Goal: Task Accomplishment & Management: Use online tool/utility

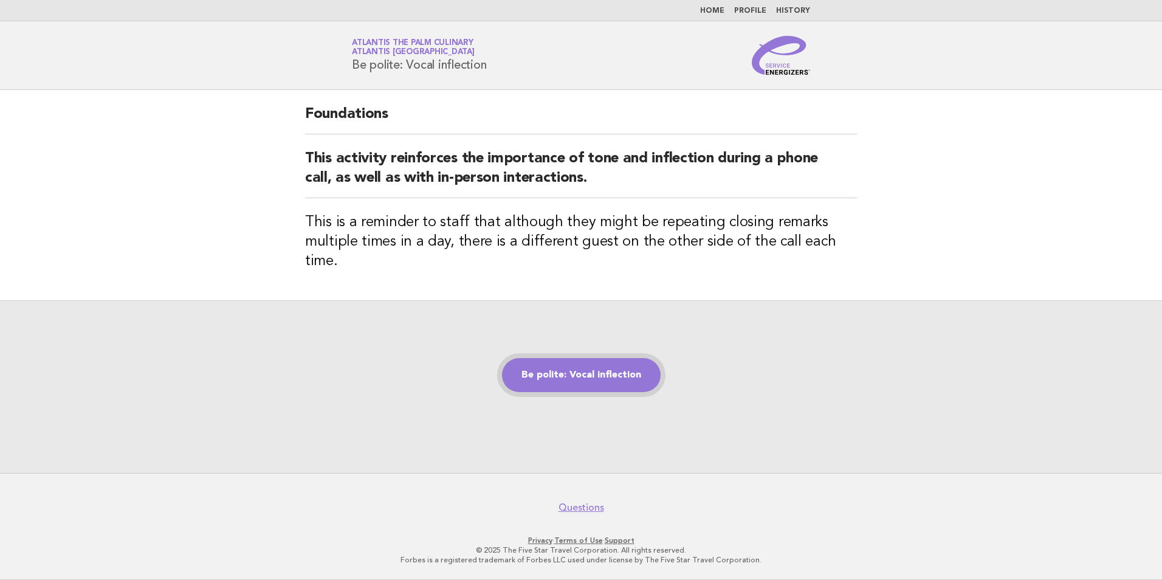
click at [589, 375] on link "Be polite: Vocal inflection" at bounding box center [581, 375] width 159 height 34
click at [588, 373] on link "Be polite: Vocal inflection" at bounding box center [581, 375] width 159 height 34
click at [594, 374] on link "Be polite: Vocal inflection" at bounding box center [581, 375] width 159 height 34
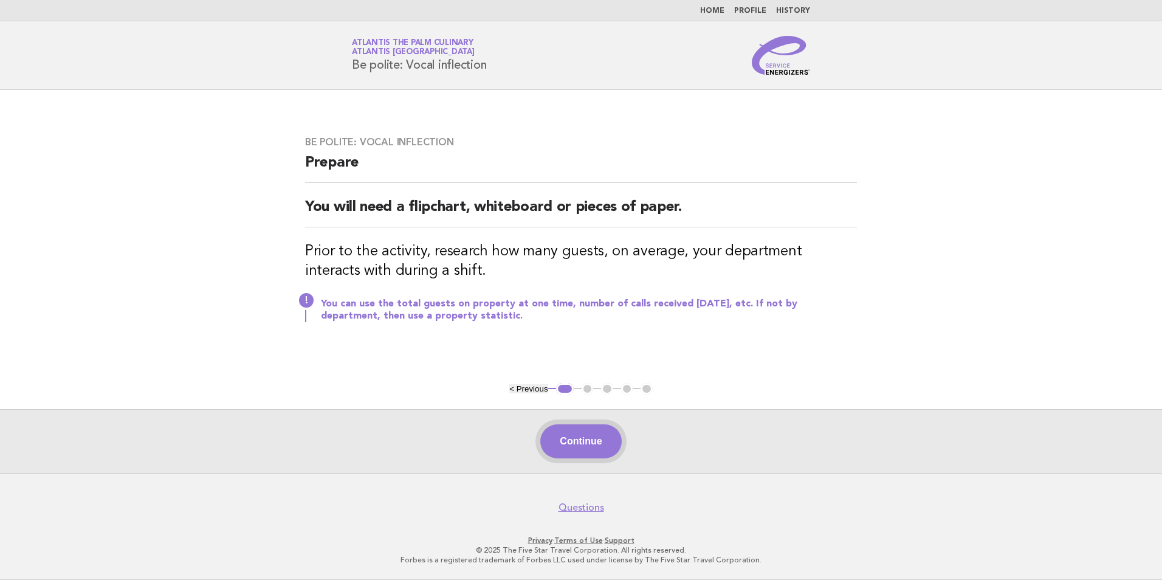
click at [571, 447] on button "Continue" at bounding box center [580, 441] width 81 height 34
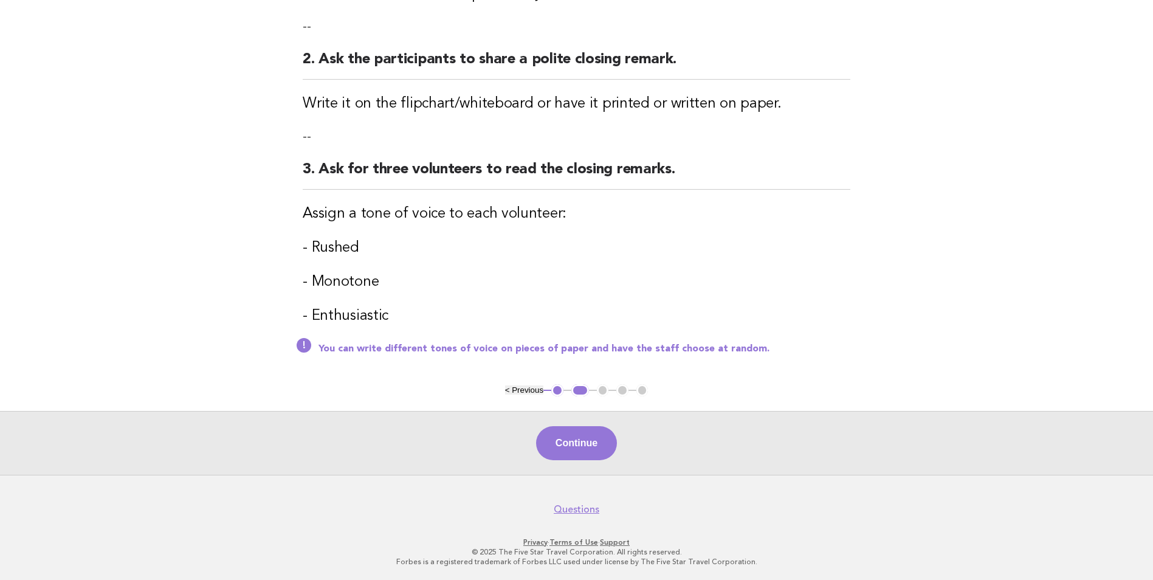
scroll to position [286, 0]
click at [587, 438] on button "Continue" at bounding box center [576, 442] width 81 height 34
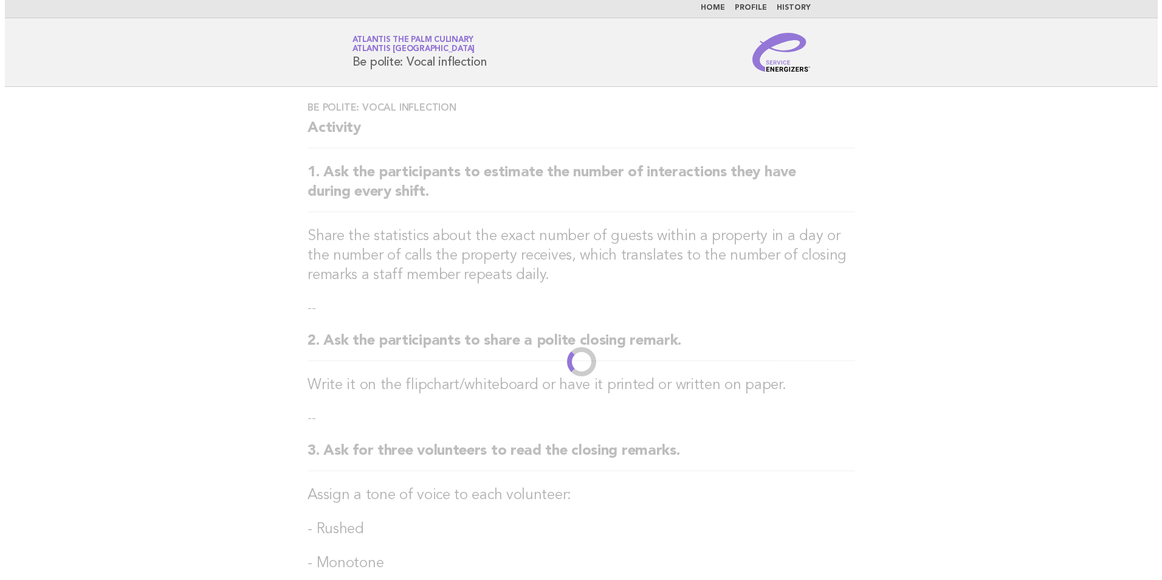
scroll to position [0, 0]
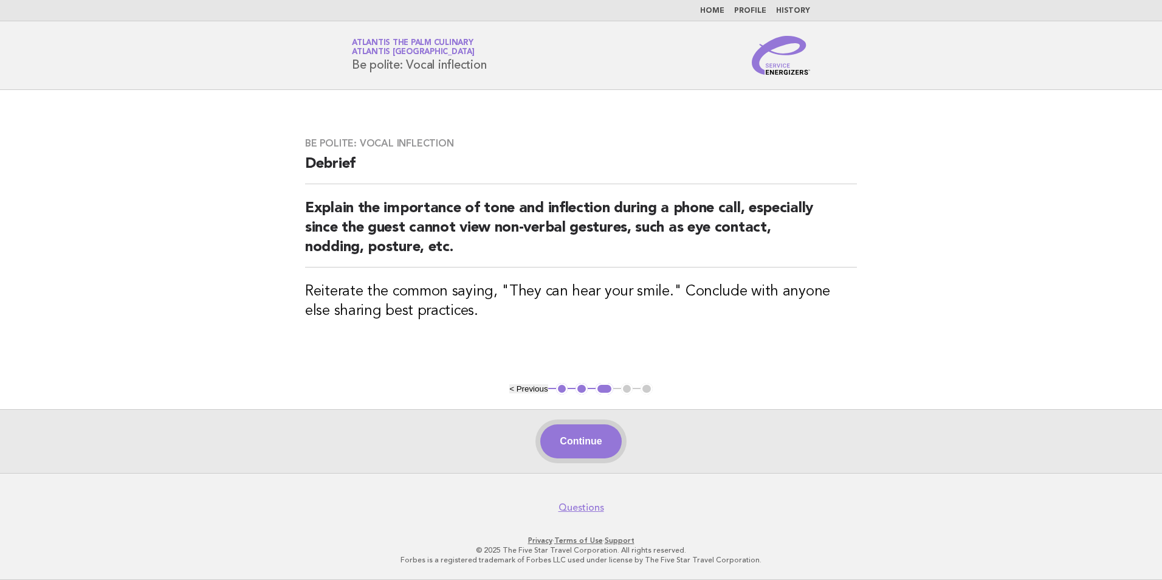
click at [594, 450] on button "Continue" at bounding box center [580, 441] width 81 height 34
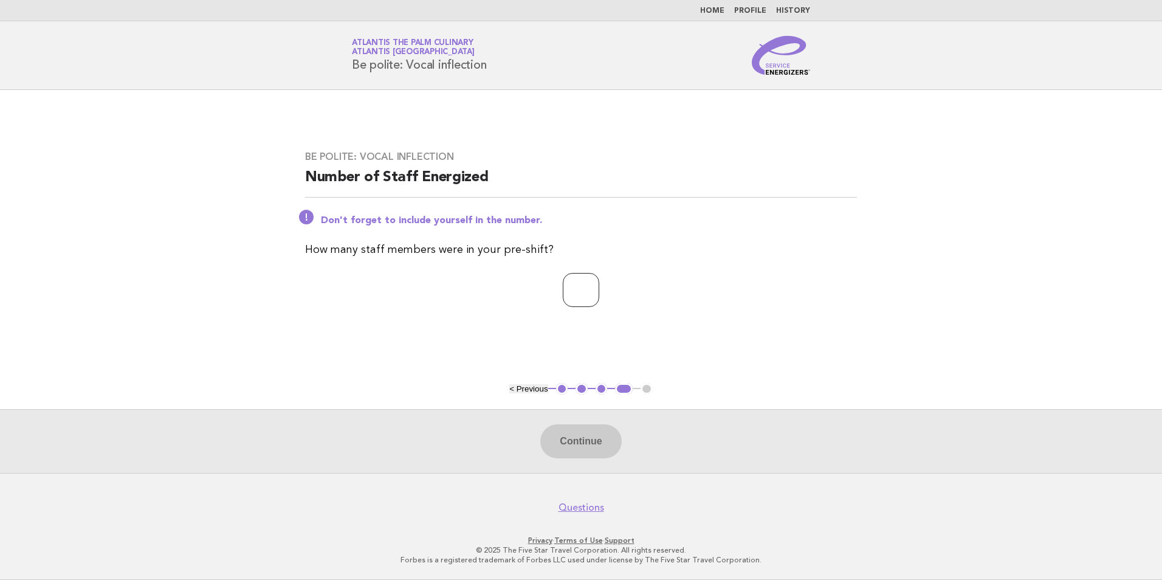
click at [571, 289] on input "number" at bounding box center [581, 290] width 36 height 34
type input "**"
click at [583, 449] on button "Continue" at bounding box center [580, 441] width 81 height 34
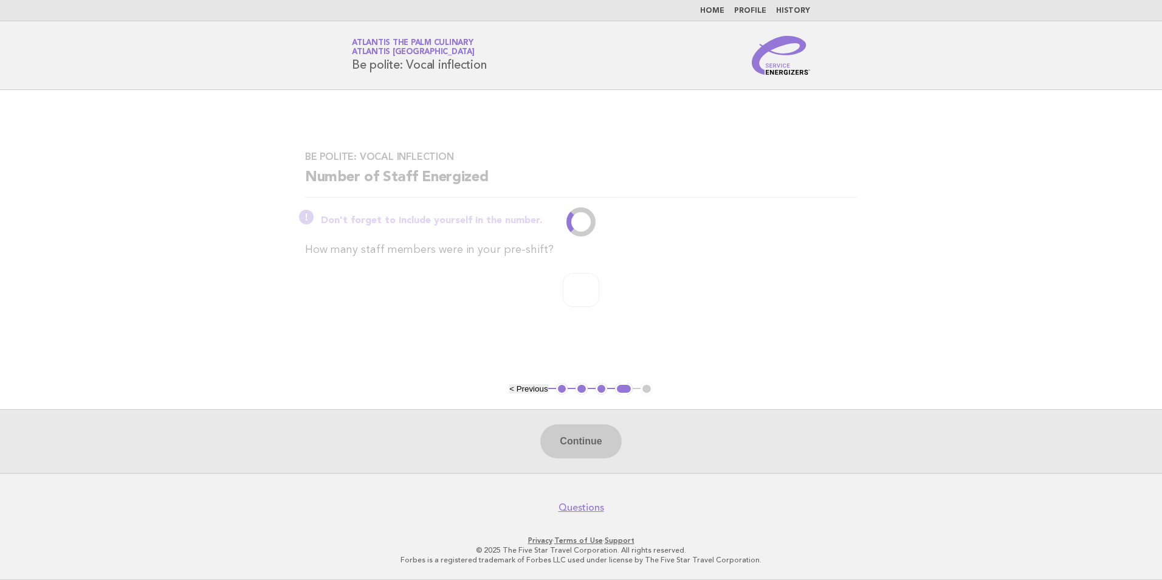
click at [731, 343] on main "Be polite: Vocal inflection Number of Staff Energized Don't forget to include y…" at bounding box center [581, 281] width 1162 height 383
click at [730, 340] on main "Be polite: Vocal inflection Number of Staff Energized Don't forget to include y…" at bounding box center [581, 281] width 1162 height 383
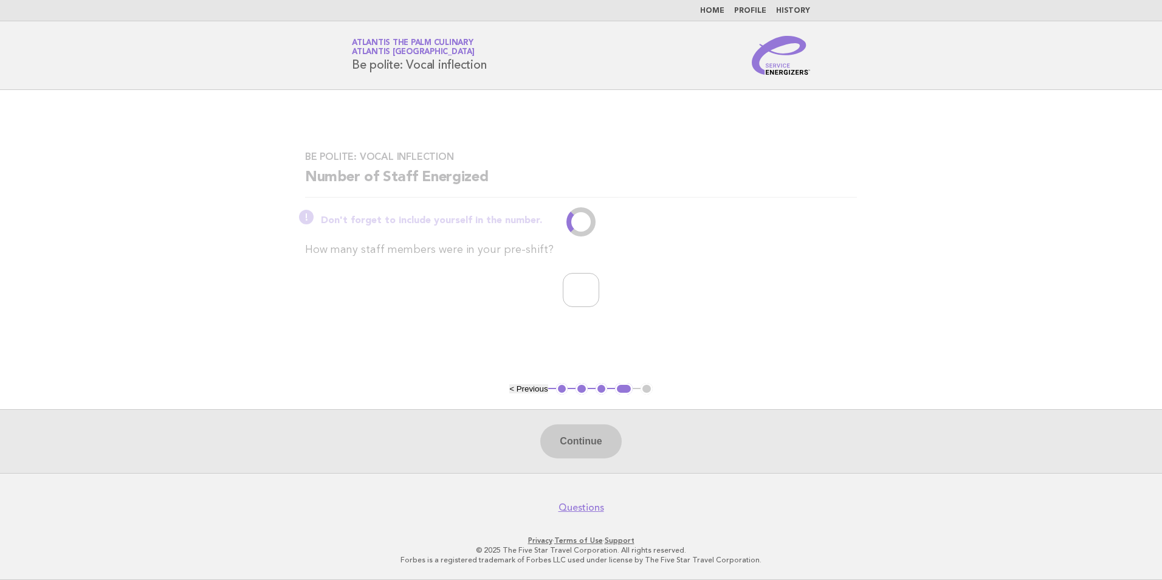
click at [730, 339] on main "Be polite: Vocal inflection Number of Staff Energized Don't forget to include y…" at bounding box center [581, 281] width 1162 height 383
click at [762, 291] on p "**" at bounding box center [581, 290] width 552 height 34
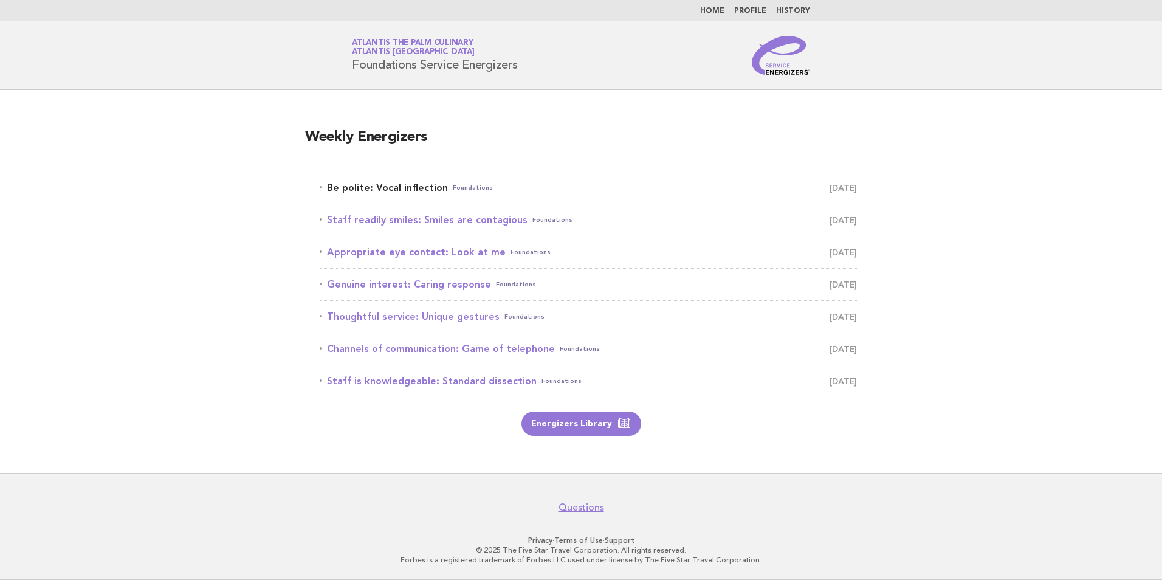
click at [376, 182] on link "Be polite: Vocal inflection Foundations [DATE]" at bounding box center [588, 187] width 537 height 17
click at [562, 428] on link "Energizers Library" at bounding box center [581, 423] width 120 height 24
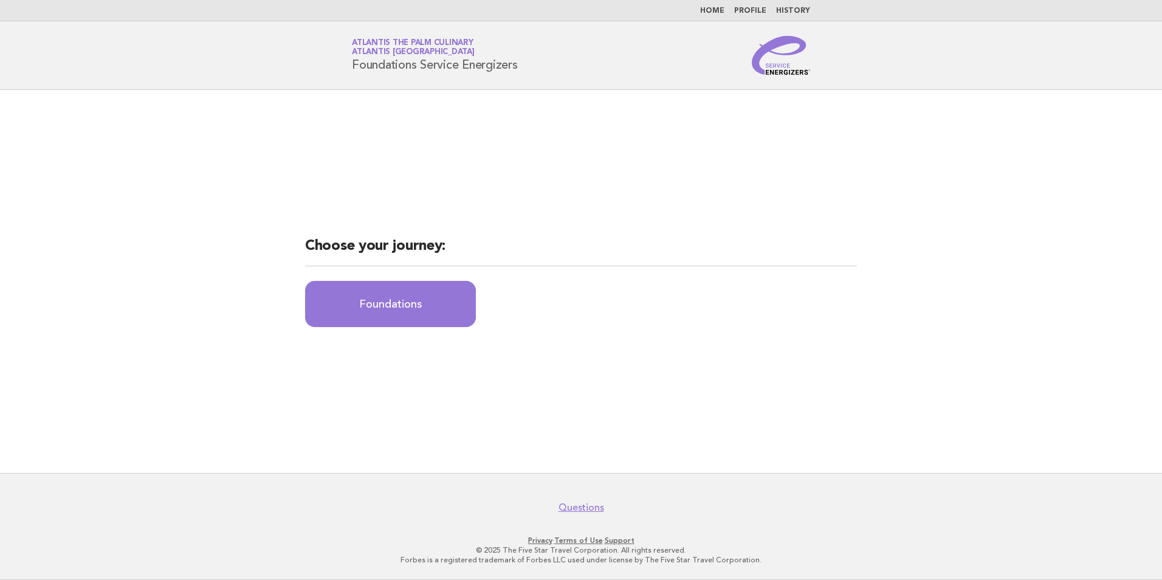
click at [720, 7] on link "Home" at bounding box center [712, 10] width 24 height 7
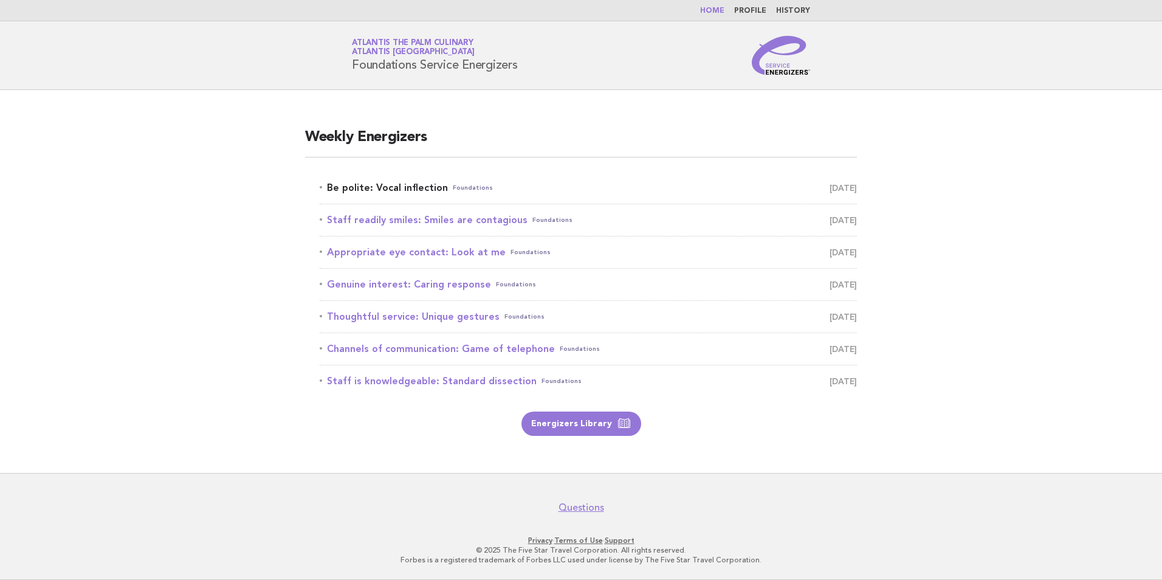
click at [407, 188] on link "Be polite: Vocal inflection Foundations [DATE]" at bounding box center [588, 187] width 537 height 17
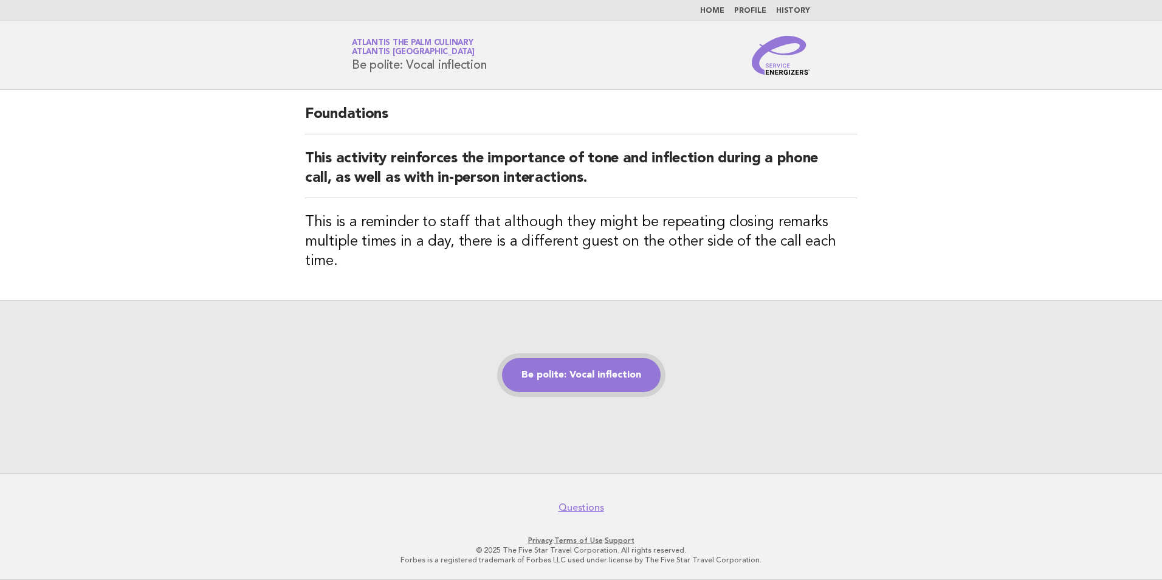
click at [574, 370] on link "Be polite: Vocal inflection" at bounding box center [581, 375] width 159 height 34
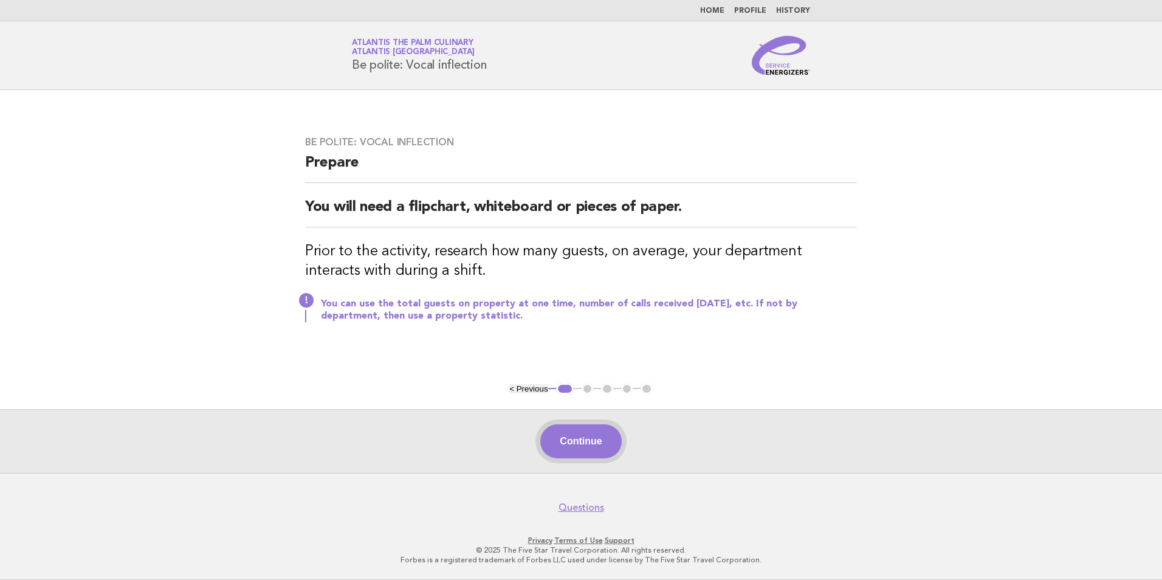
click at [583, 447] on button "Continue" at bounding box center [580, 441] width 81 height 34
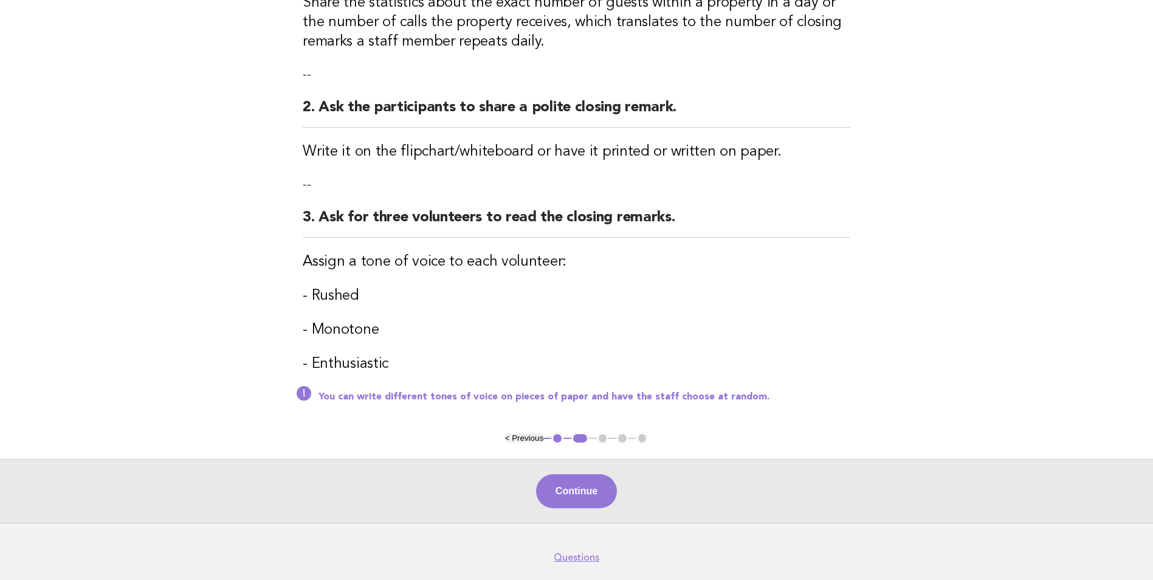
scroll to position [243, 0]
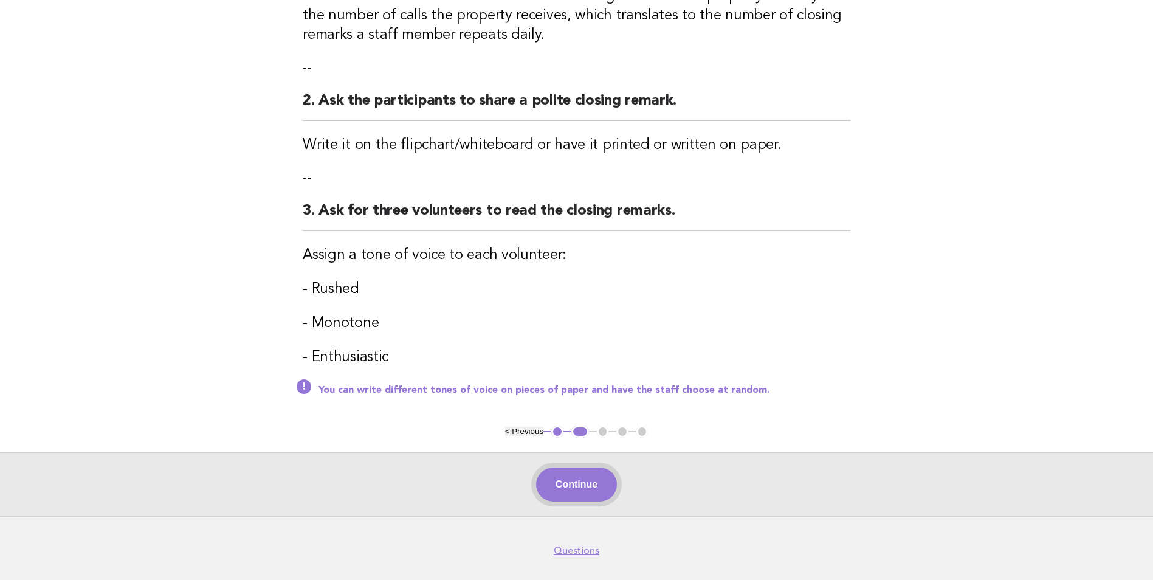
click at [580, 481] on button "Continue" at bounding box center [576, 484] width 81 height 34
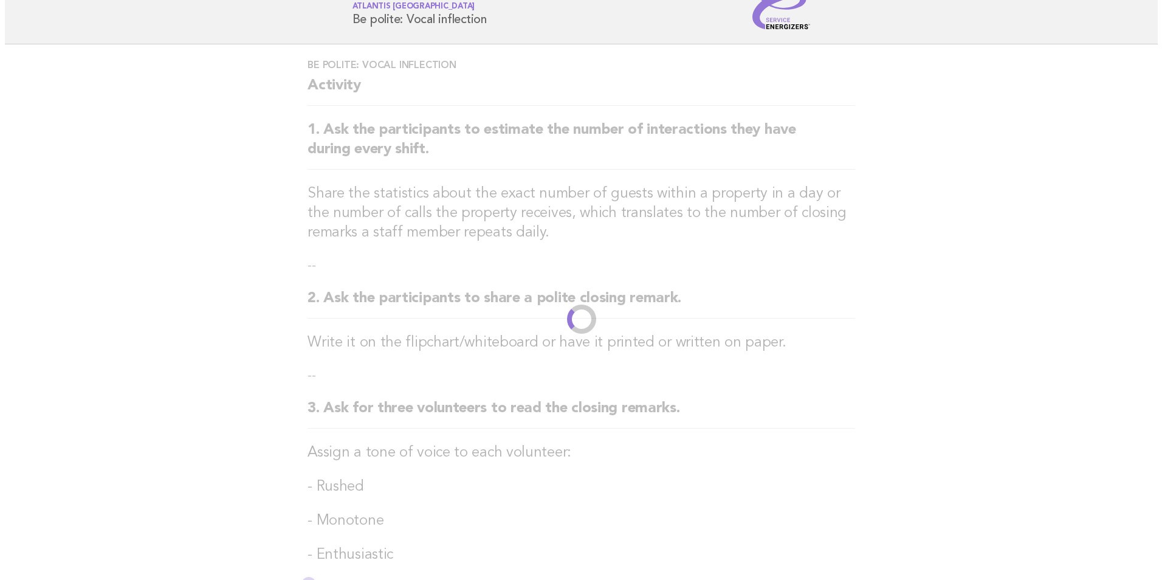
scroll to position [0, 0]
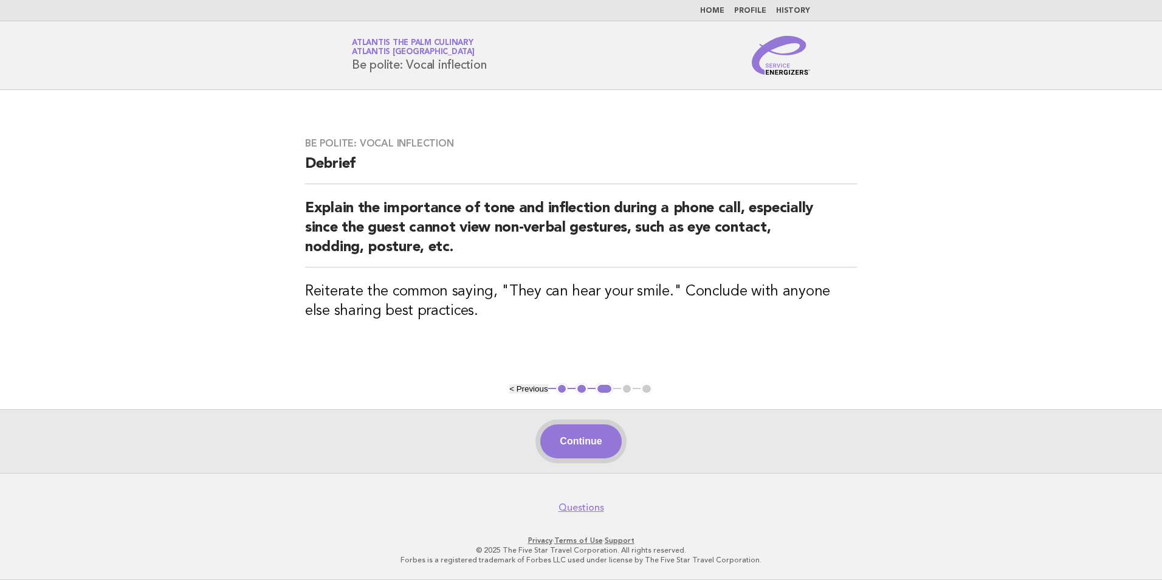
click at [580, 454] on button "Continue" at bounding box center [580, 441] width 81 height 34
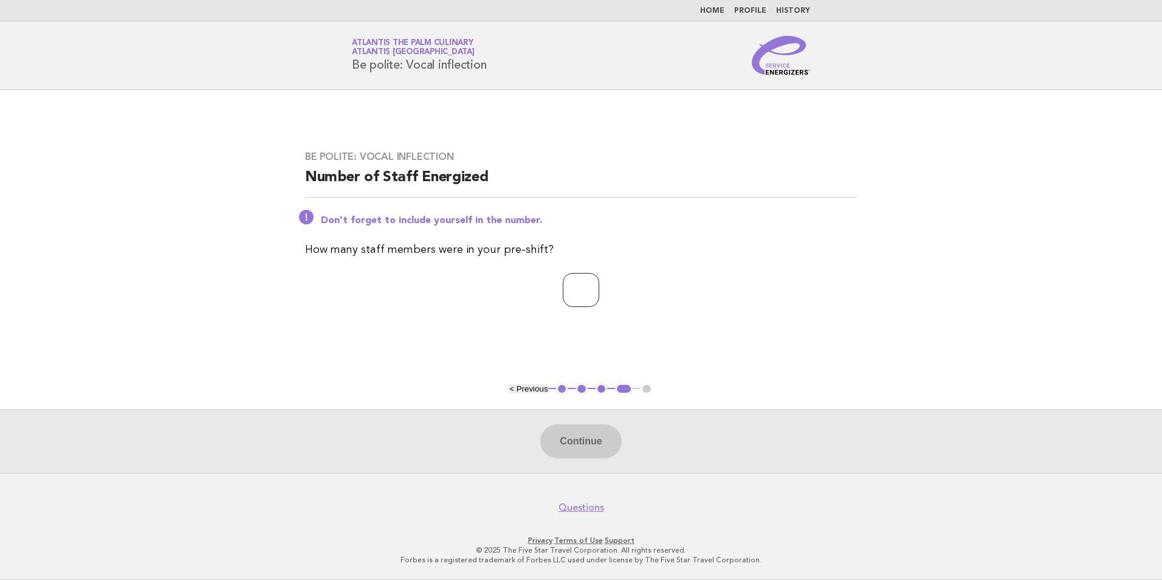
click at [579, 301] on input "number" at bounding box center [581, 290] width 36 height 34
type input "**"
click at [576, 442] on button "Continue" at bounding box center [580, 441] width 81 height 34
